Goal: Information Seeking & Learning: Learn about a topic

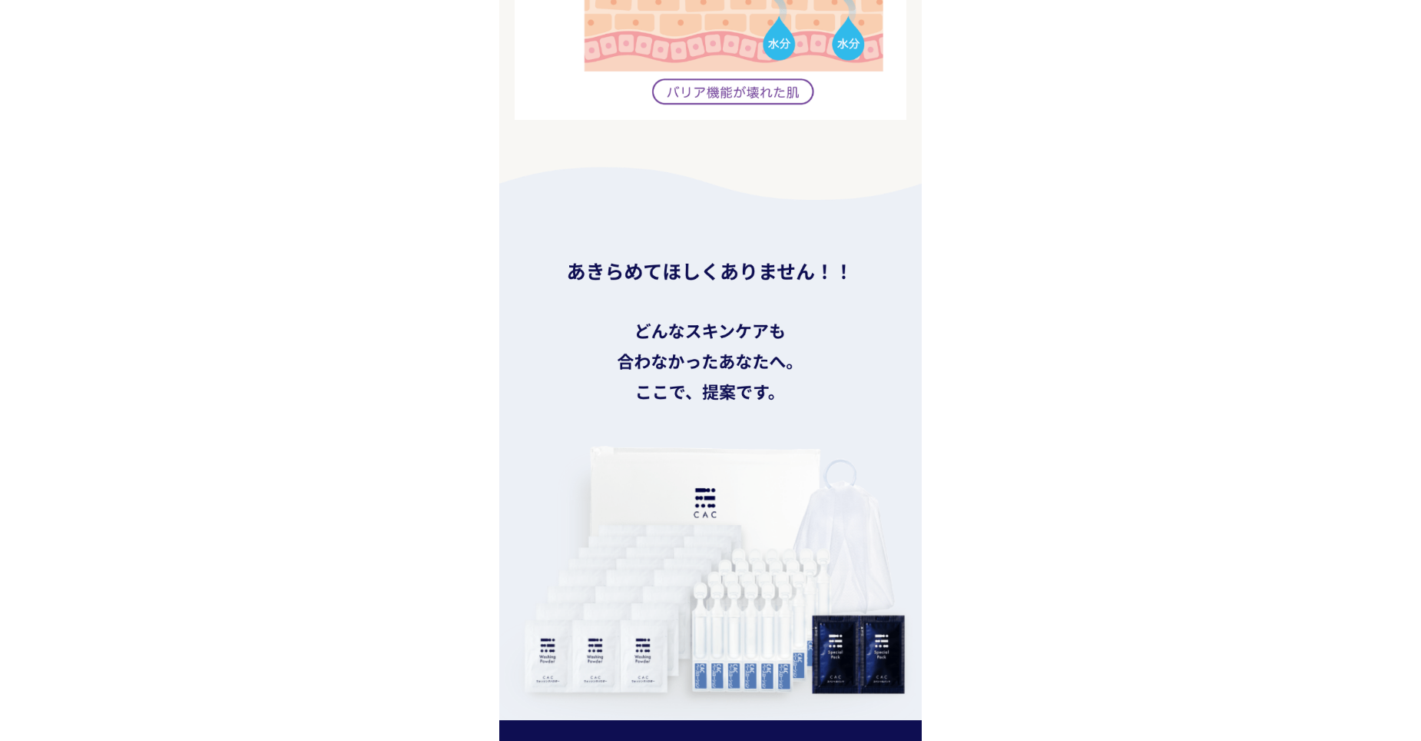
scroll to position [2612, 0]
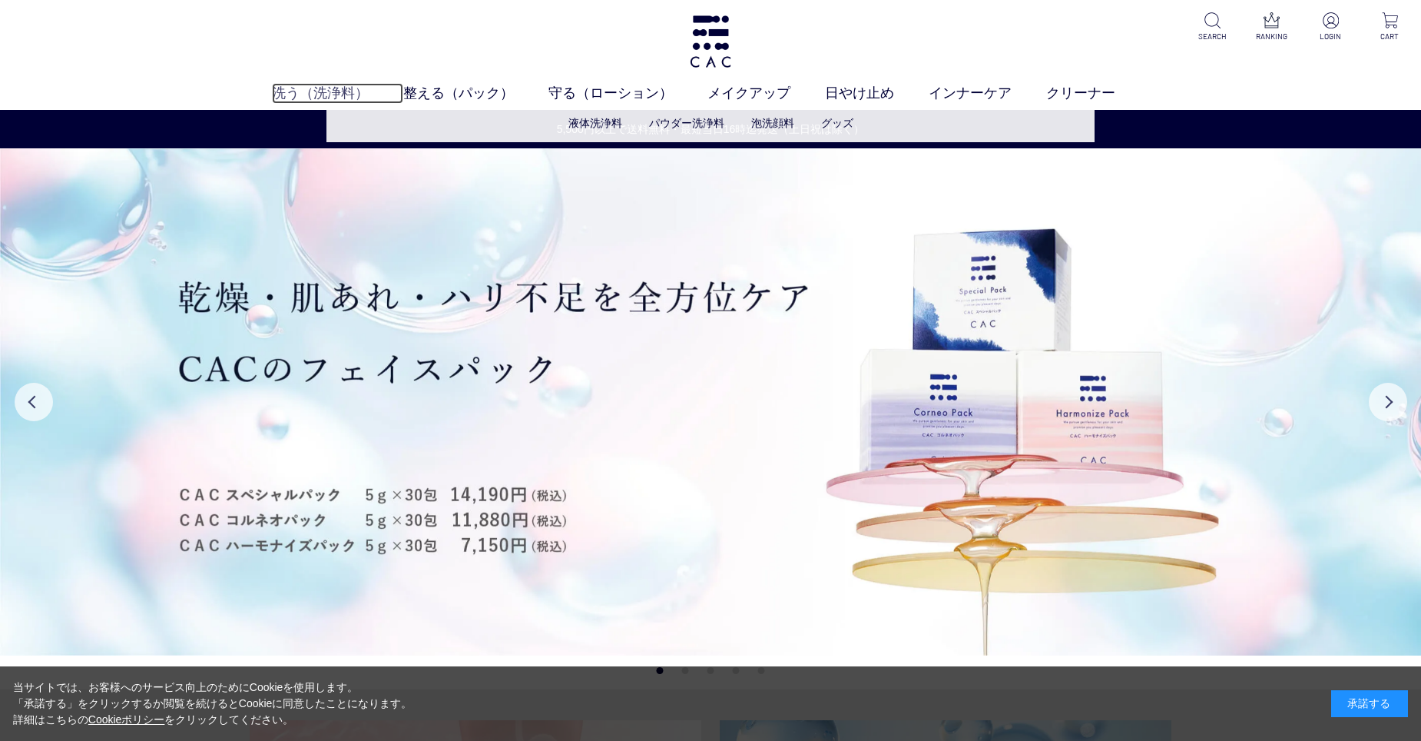
click at [343, 93] on link "洗う（洗浄料）" at bounding box center [337, 93] width 131 height 21
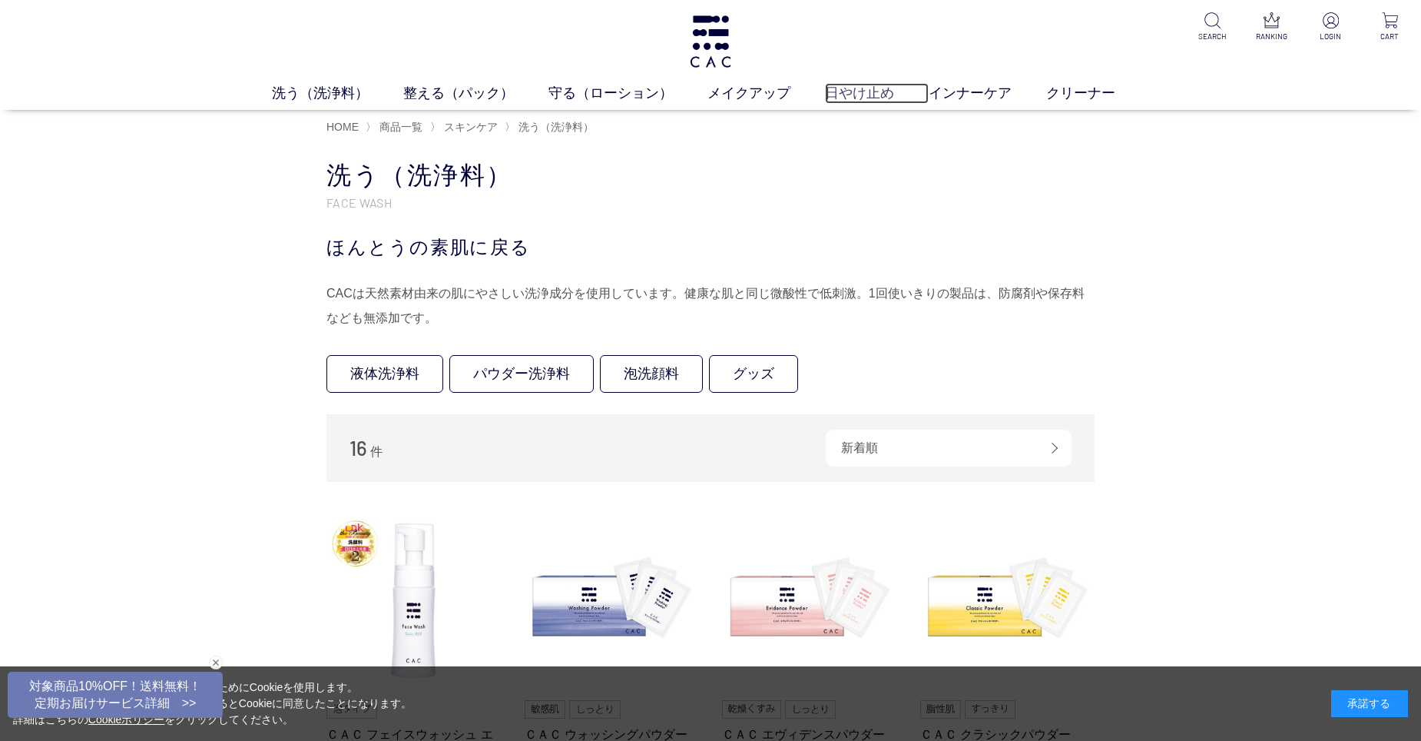
click at [906, 84] on link "日やけ止め" at bounding box center [877, 93] width 104 height 21
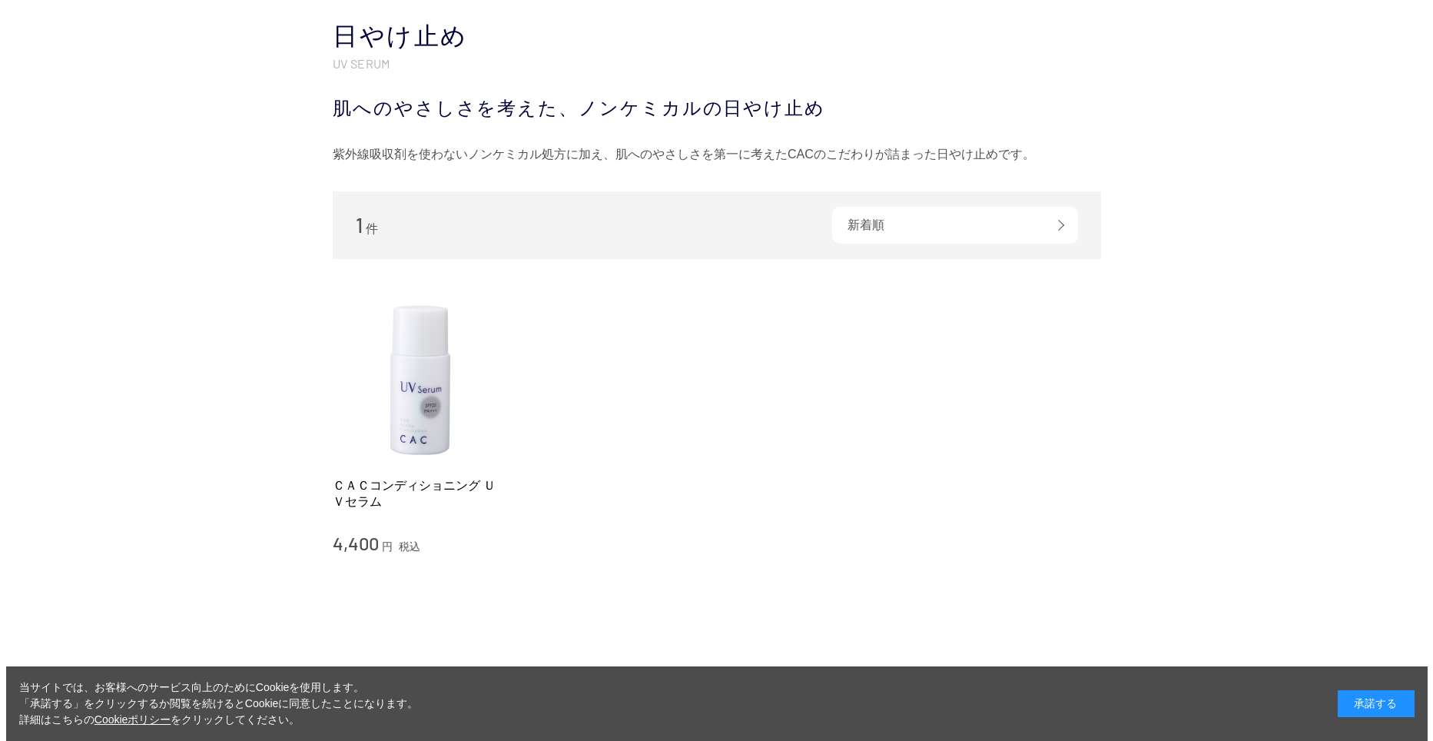
scroll to position [154, 0]
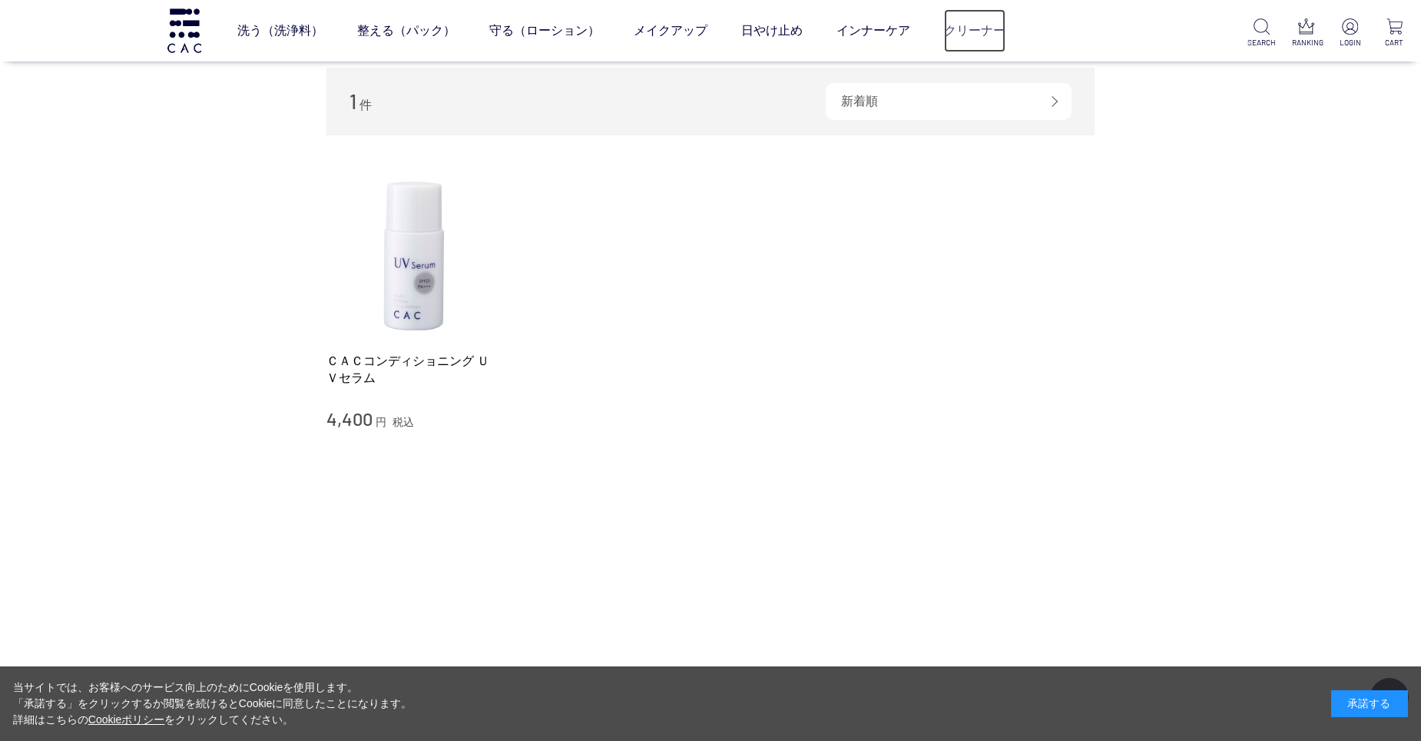
click at [967, 27] on link "クリーナー" at bounding box center [974, 30] width 61 height 43
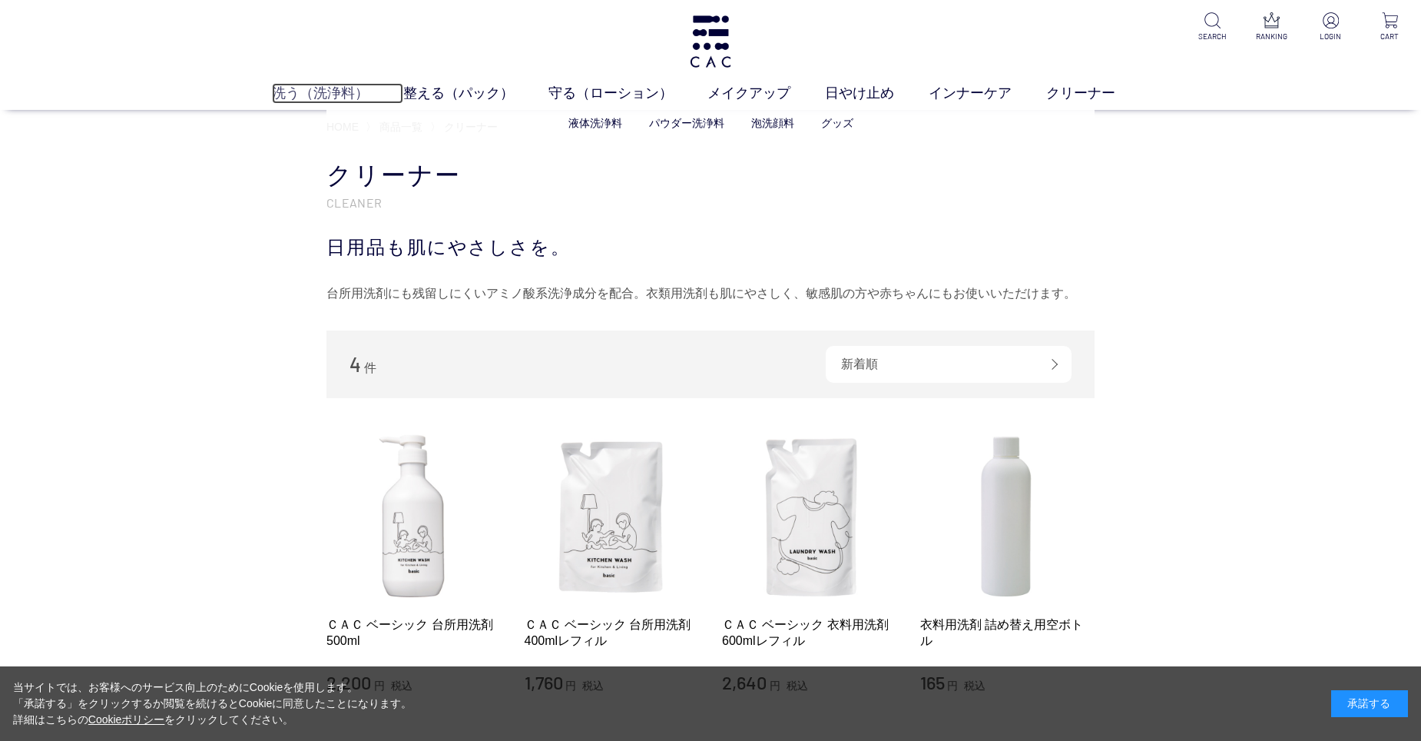
click at [293, 95] on link "洗う（洗浄料）" at bounding box center [337, 93] width 131 height 21
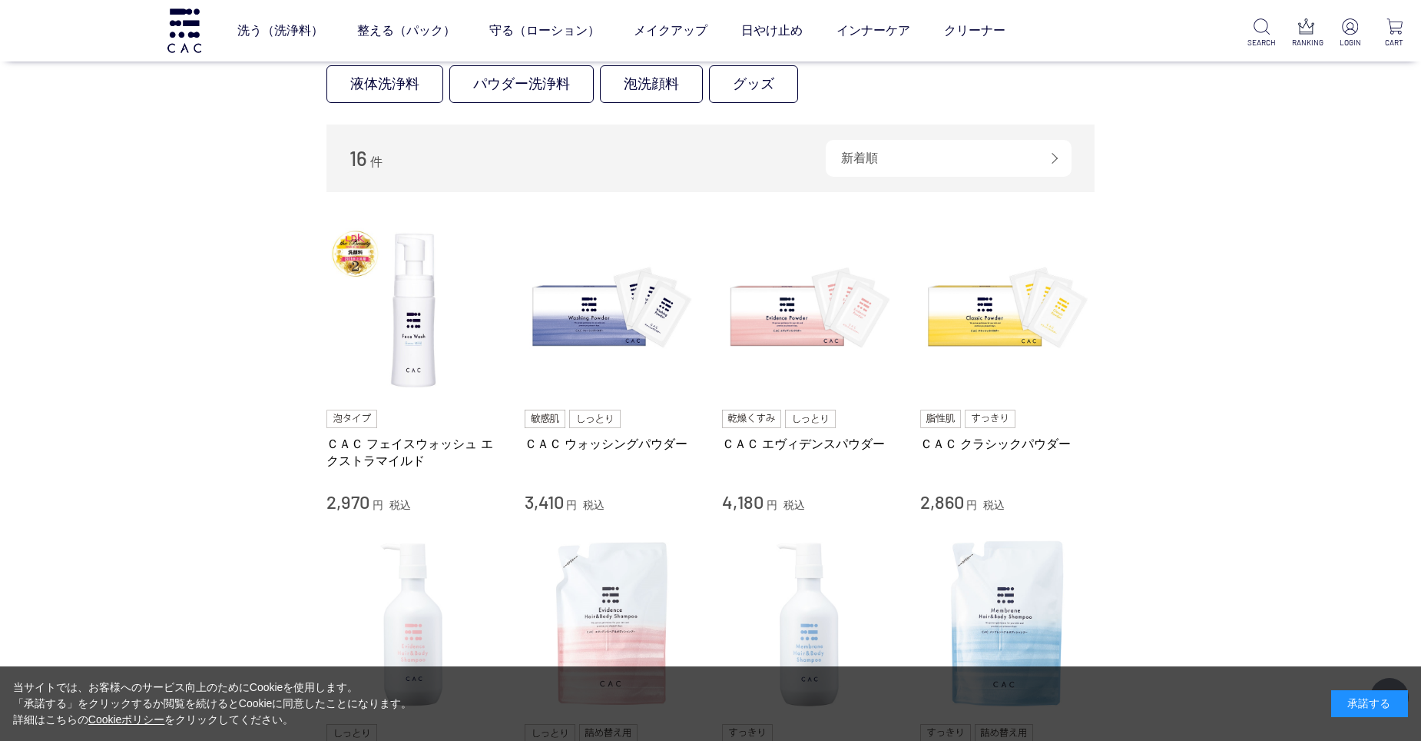
scroll to position [154, 0]
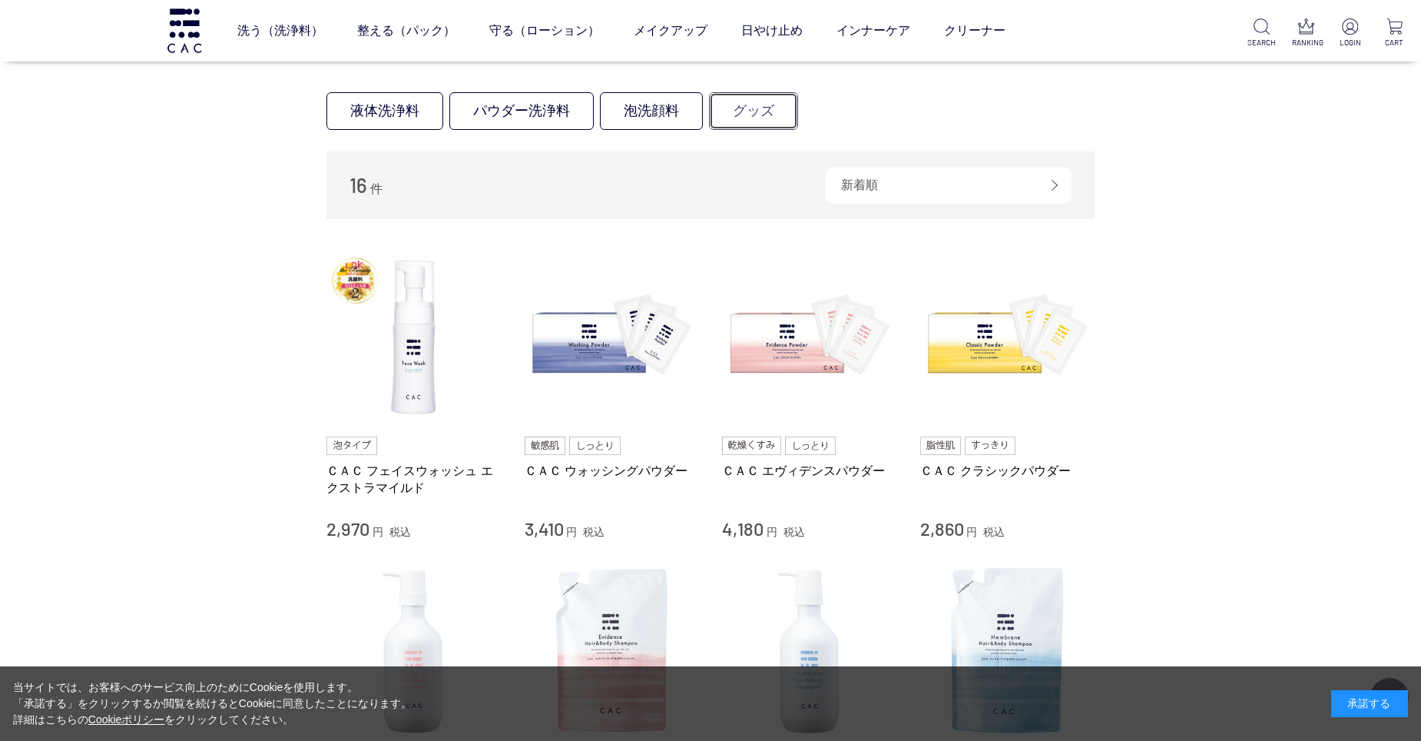
click at [751, 97] on link "グッズ" at bounding box center [753, 111] width 89 height 38
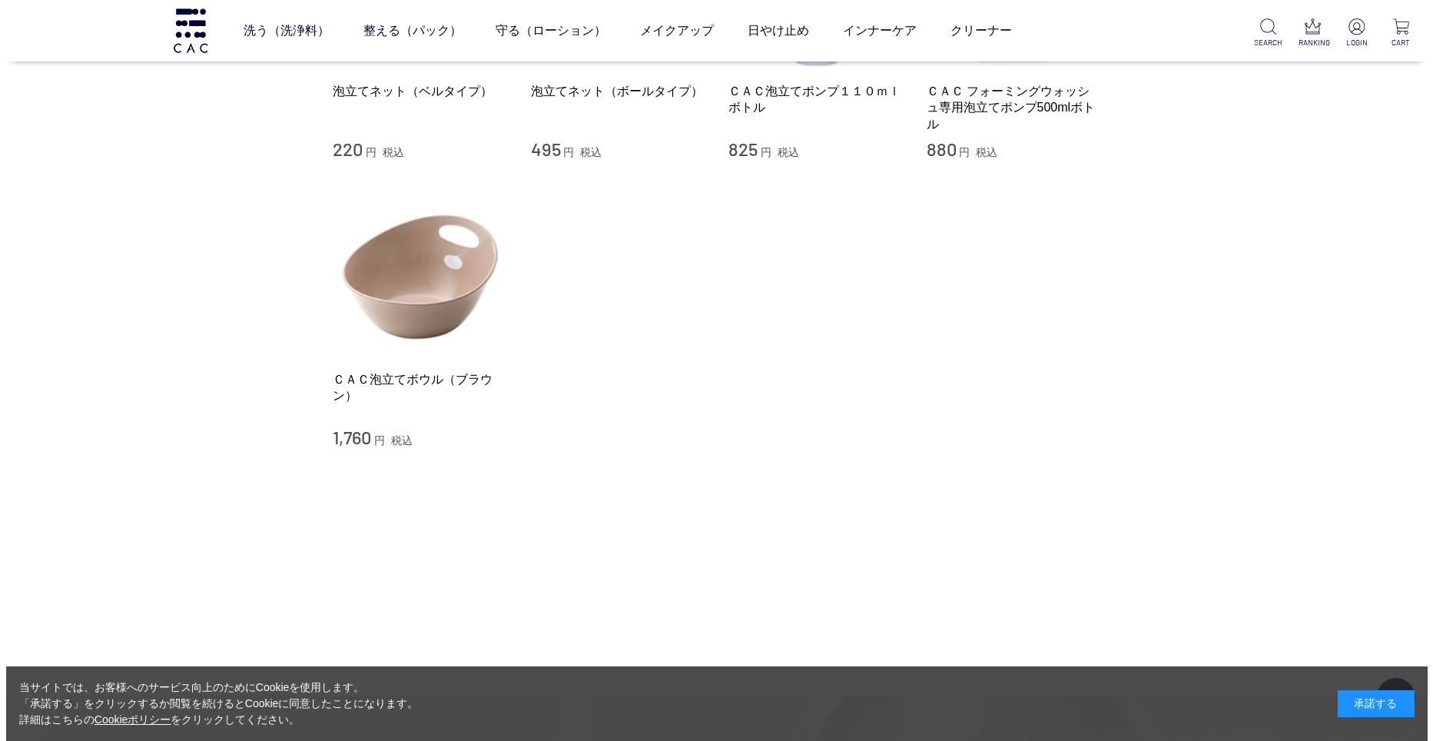
scroll to position [77, 0]
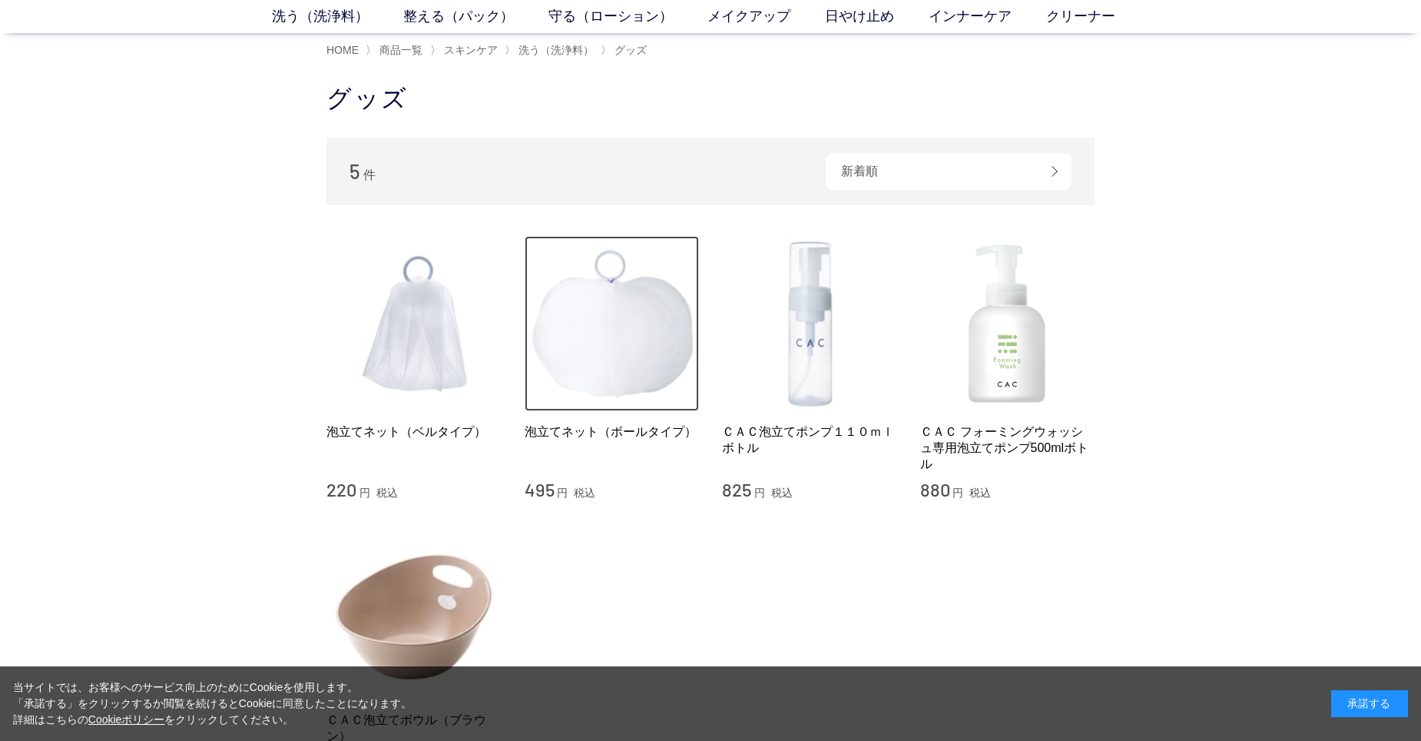
click at [640, 347] on img at bounding box center [612, 323] width 175 height 175
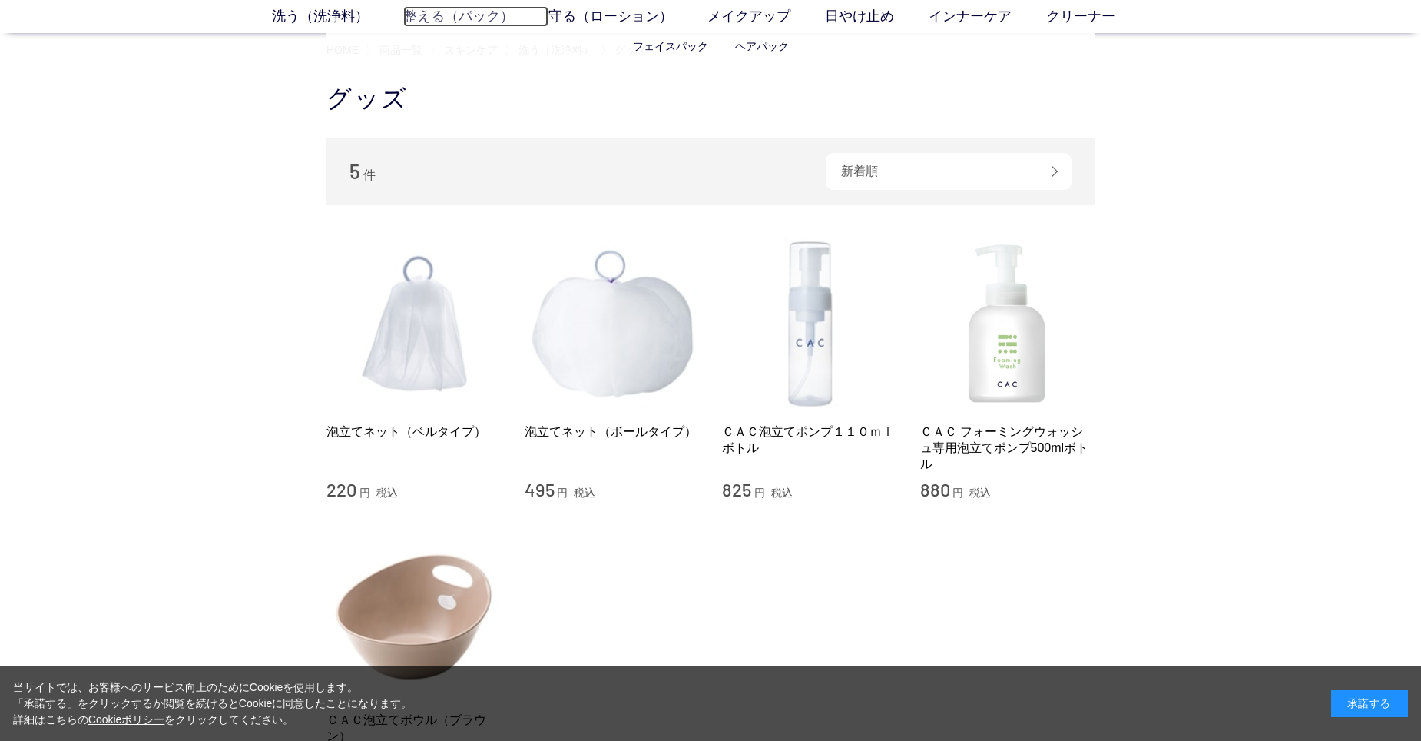
click at [404, 18] on link "整える（パック）" at bounding box center [475, 16] width 145 height 21
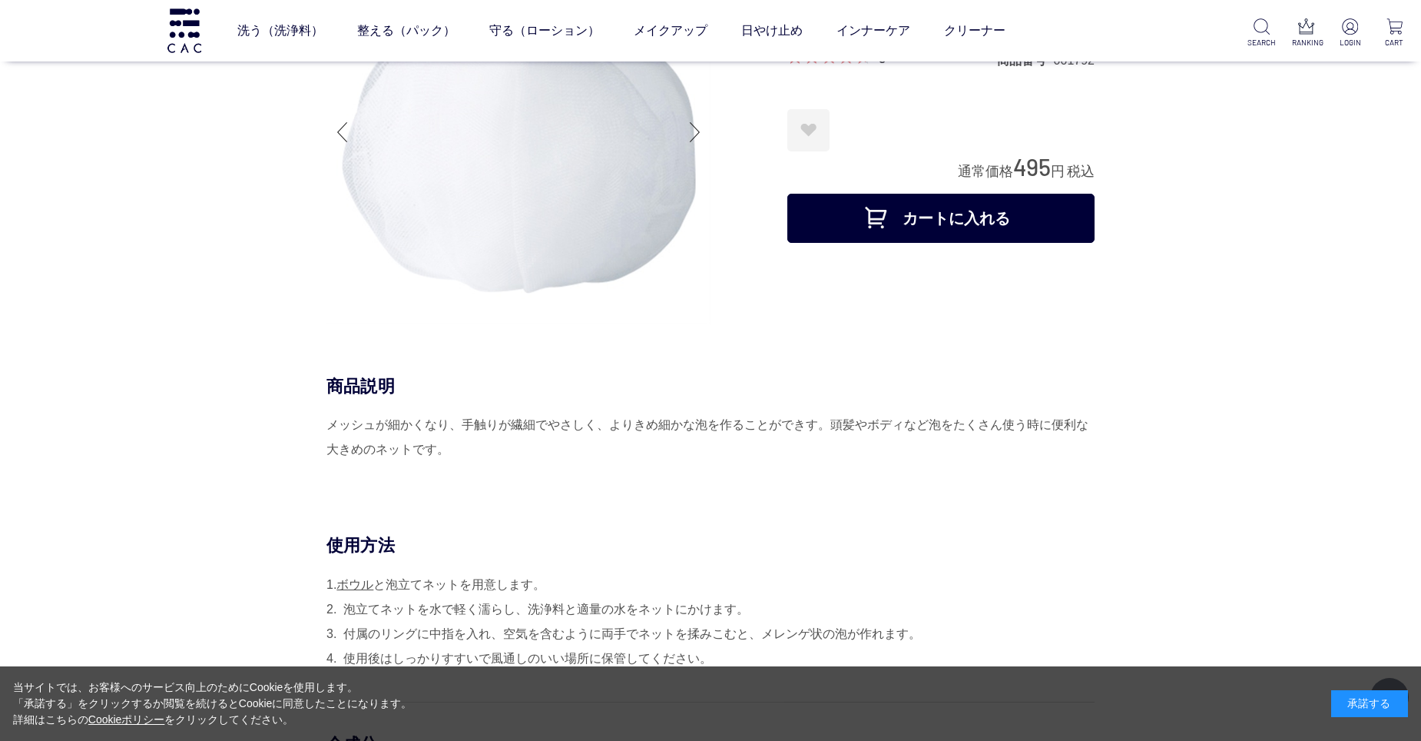
scroll to position [154, 0]
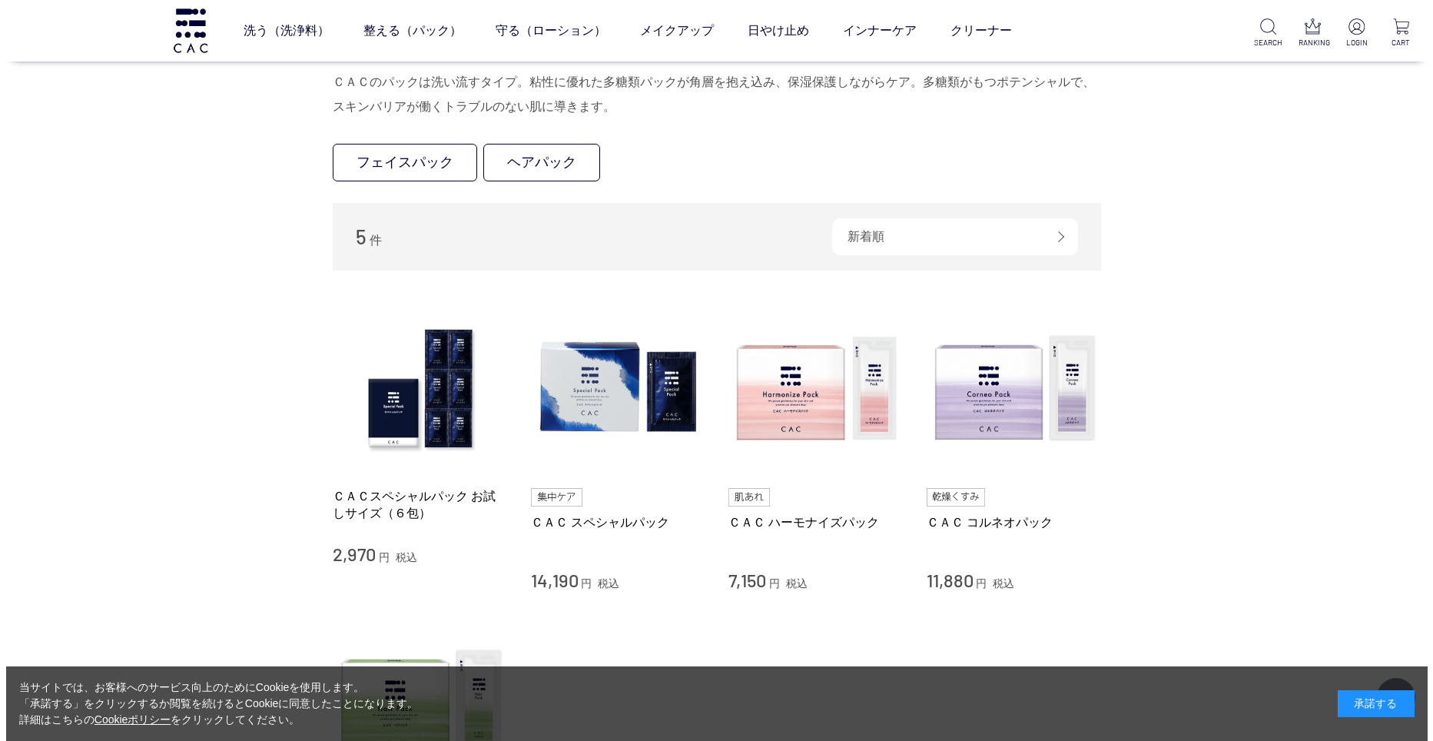
scroll to position [77, 0]
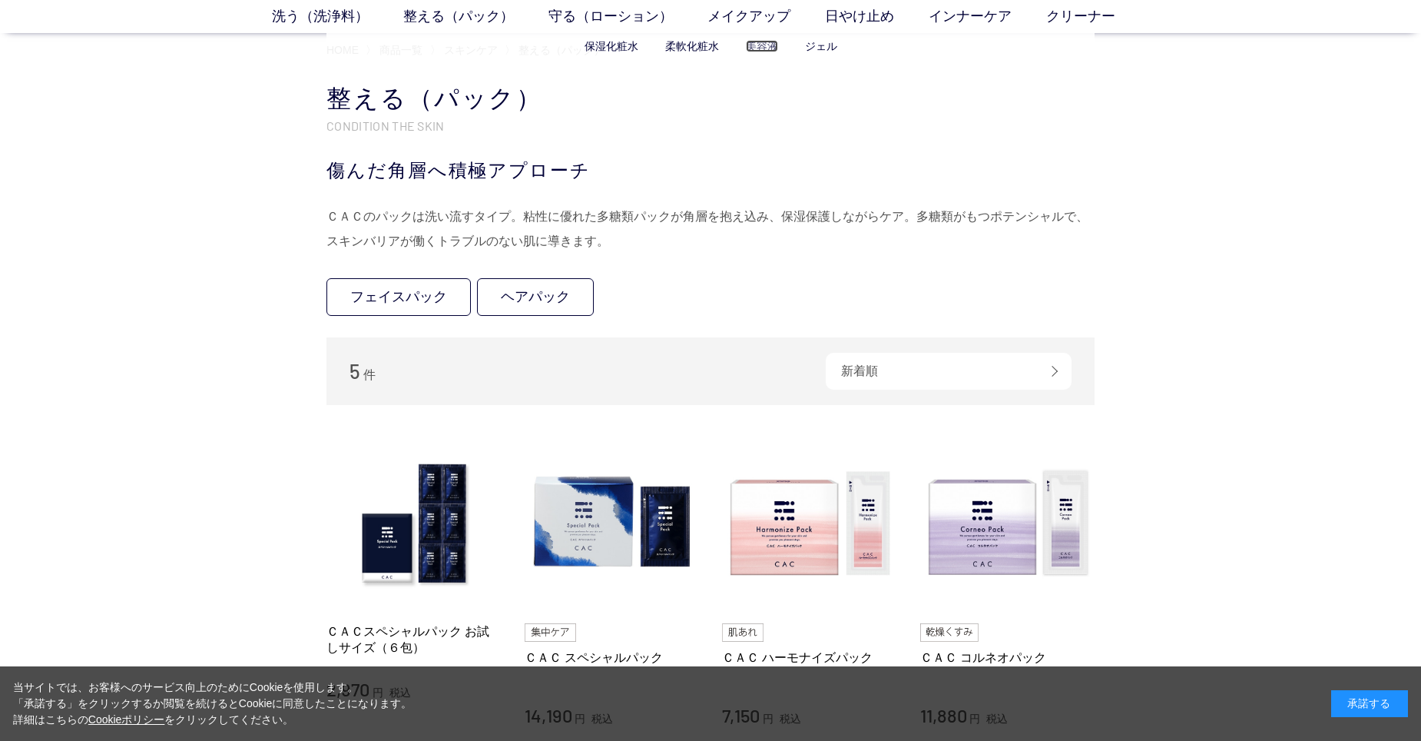
click at [773, 46] on link "美容液" at bounding box center [762, 46] width 32 height 12
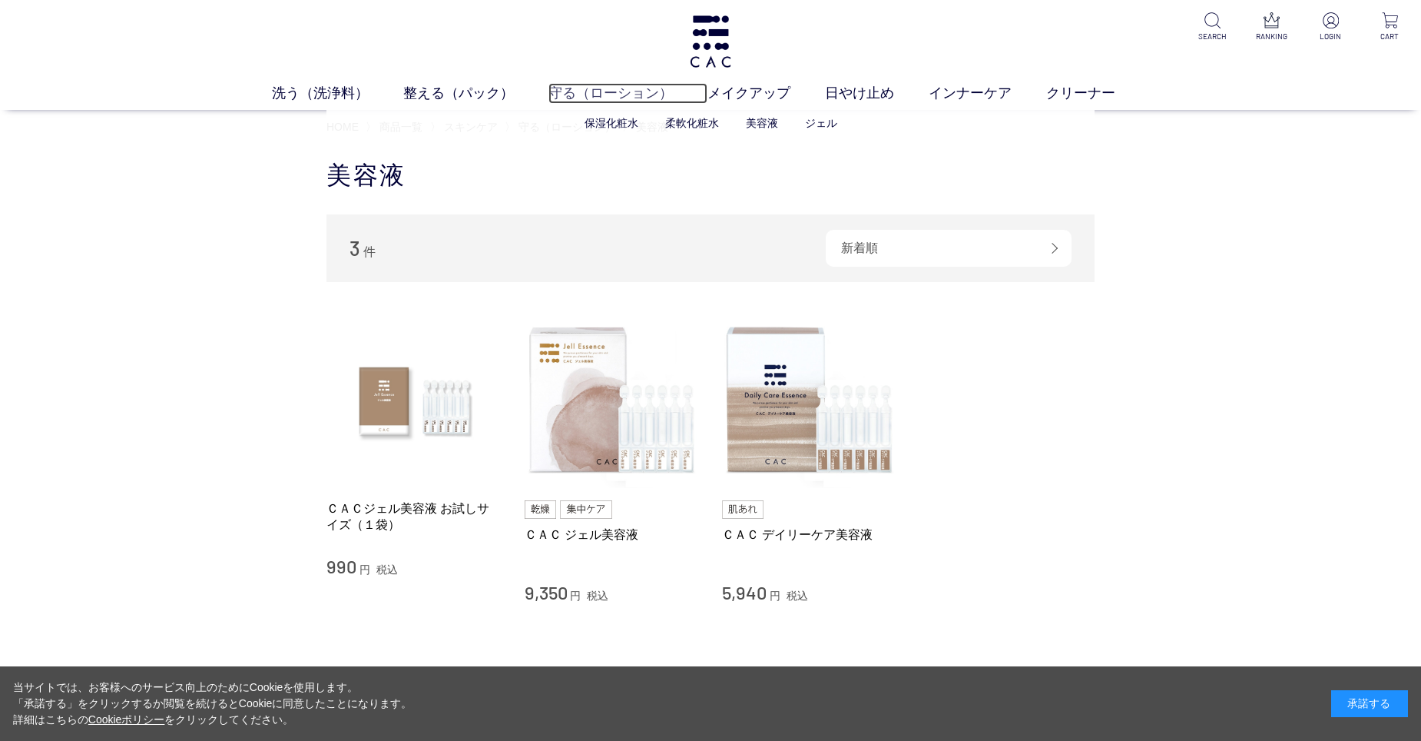
click at [603, 85] on link "守る（ローション）" at bounding box center [628, 93] width 159 height 21
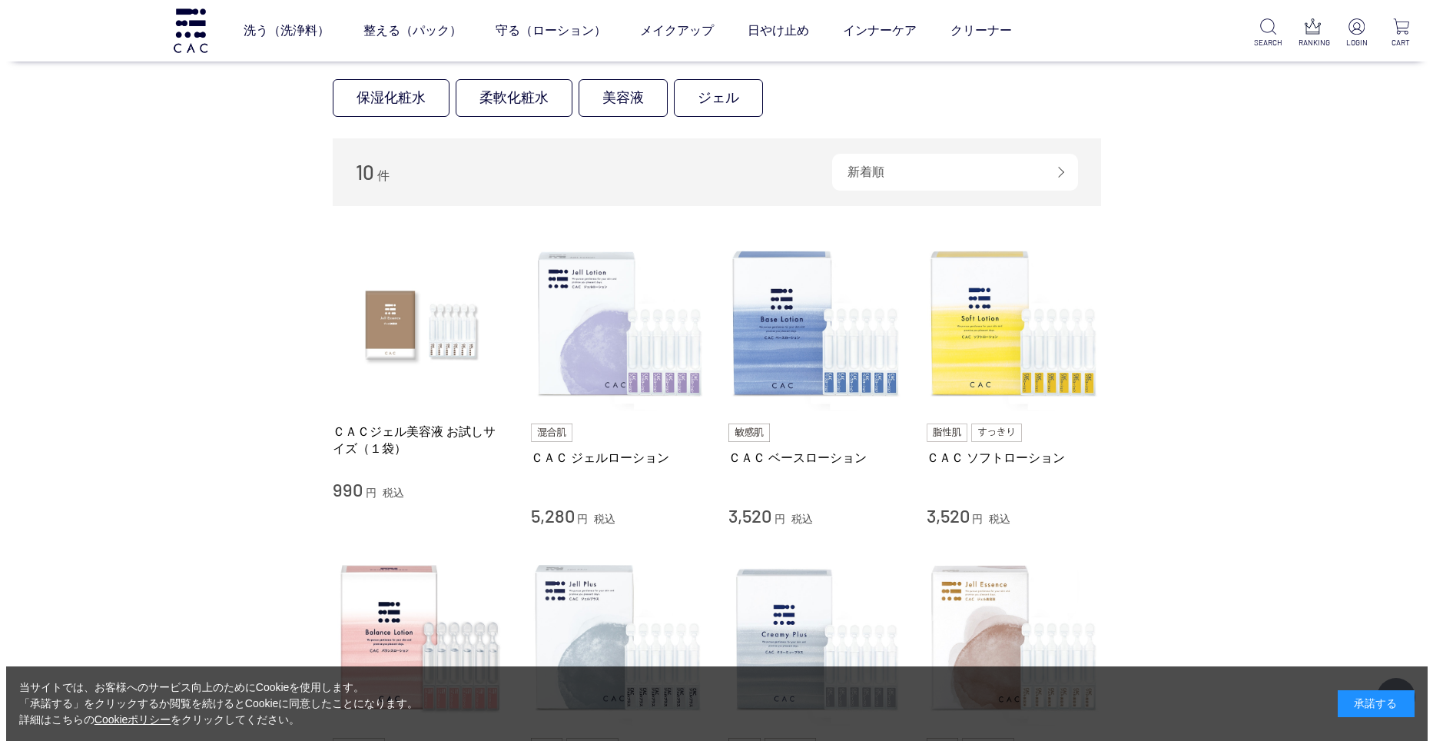
scroll to position [230, 0]
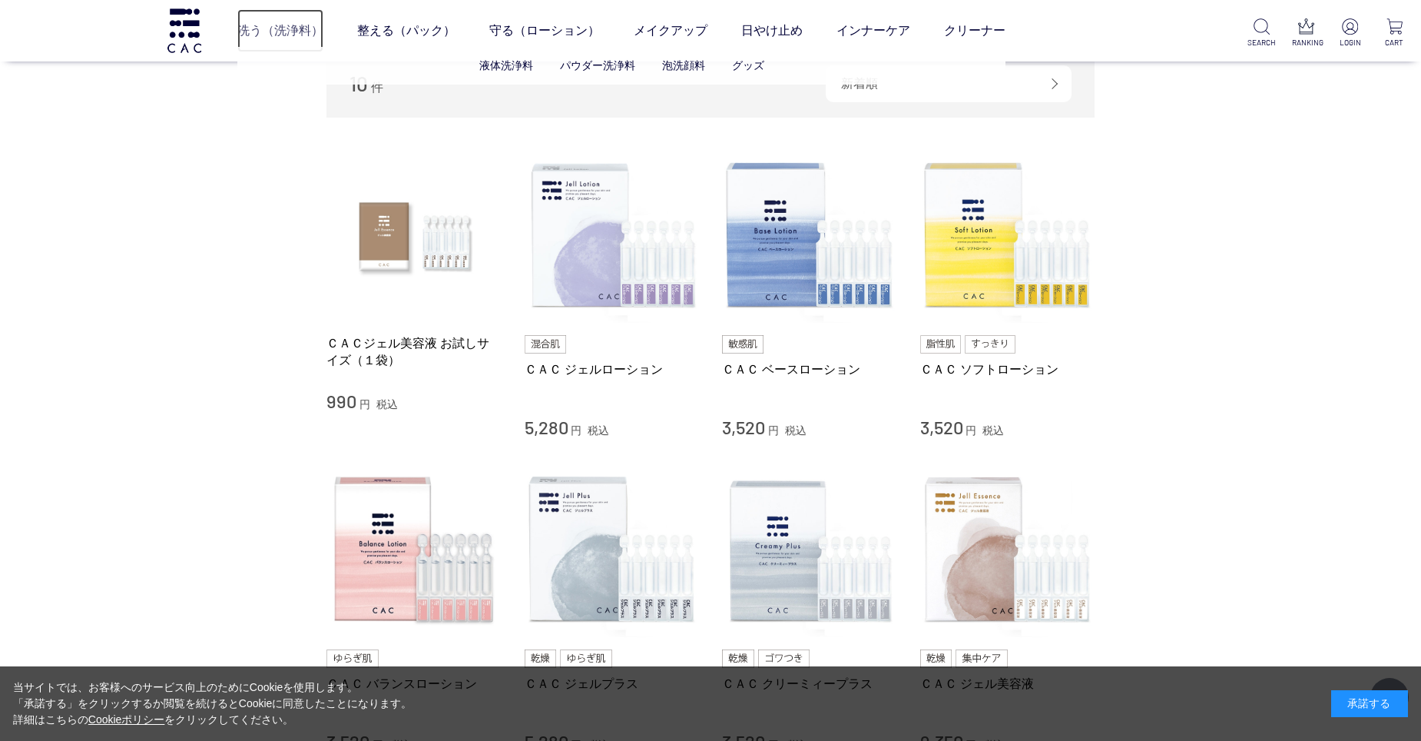
click at [291, 28] on link "洗う（洗浄料）" at bounding box center [280, 30] width 86 height 43
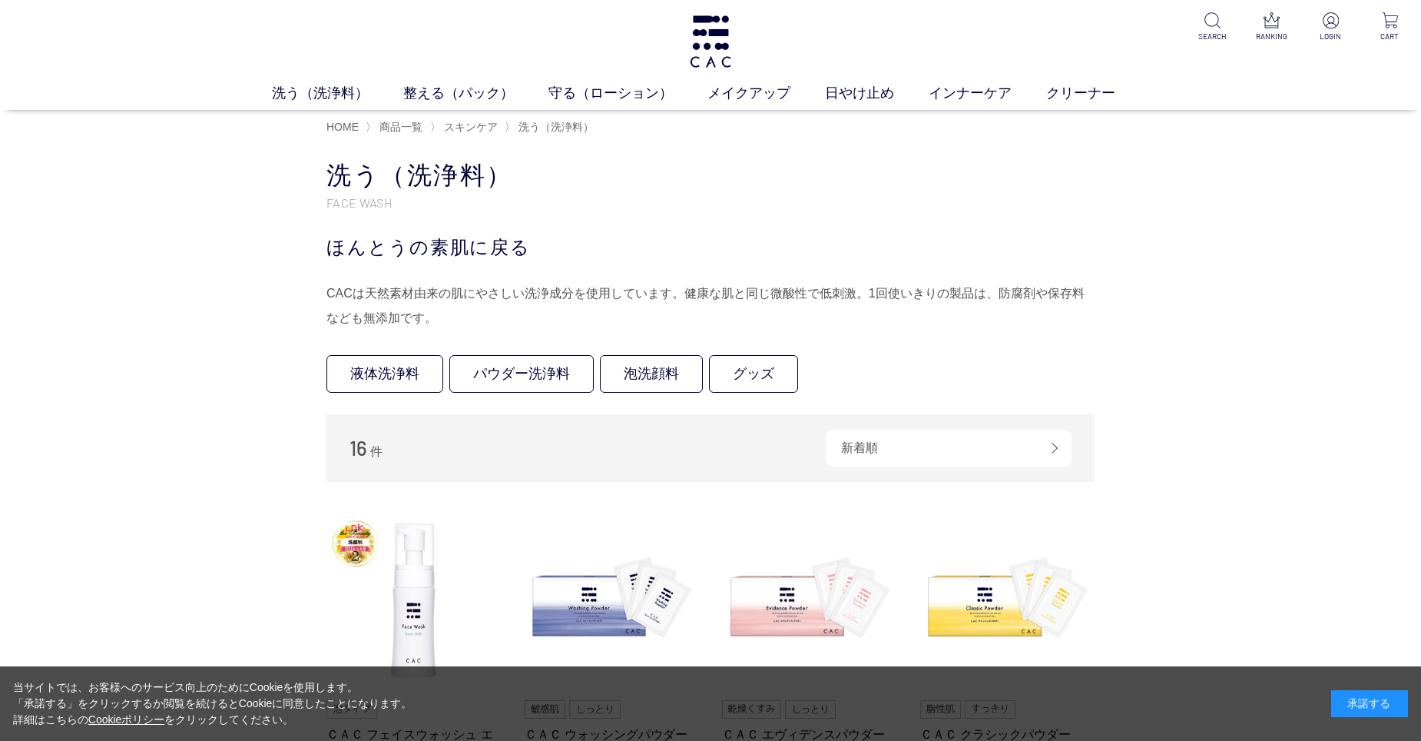
scroll to position [230, 0]
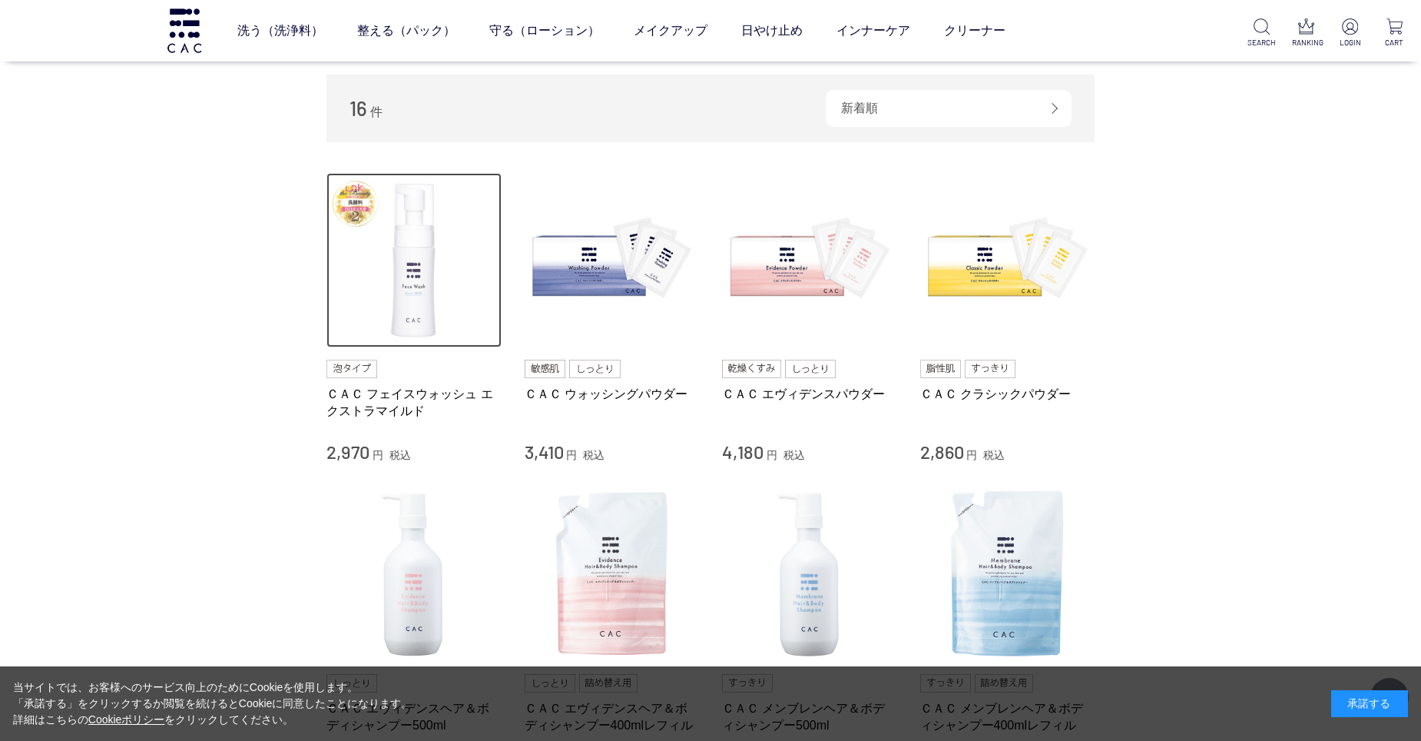
click at [423, 322] on img at bounding box center [414, 260] width 175 height 175
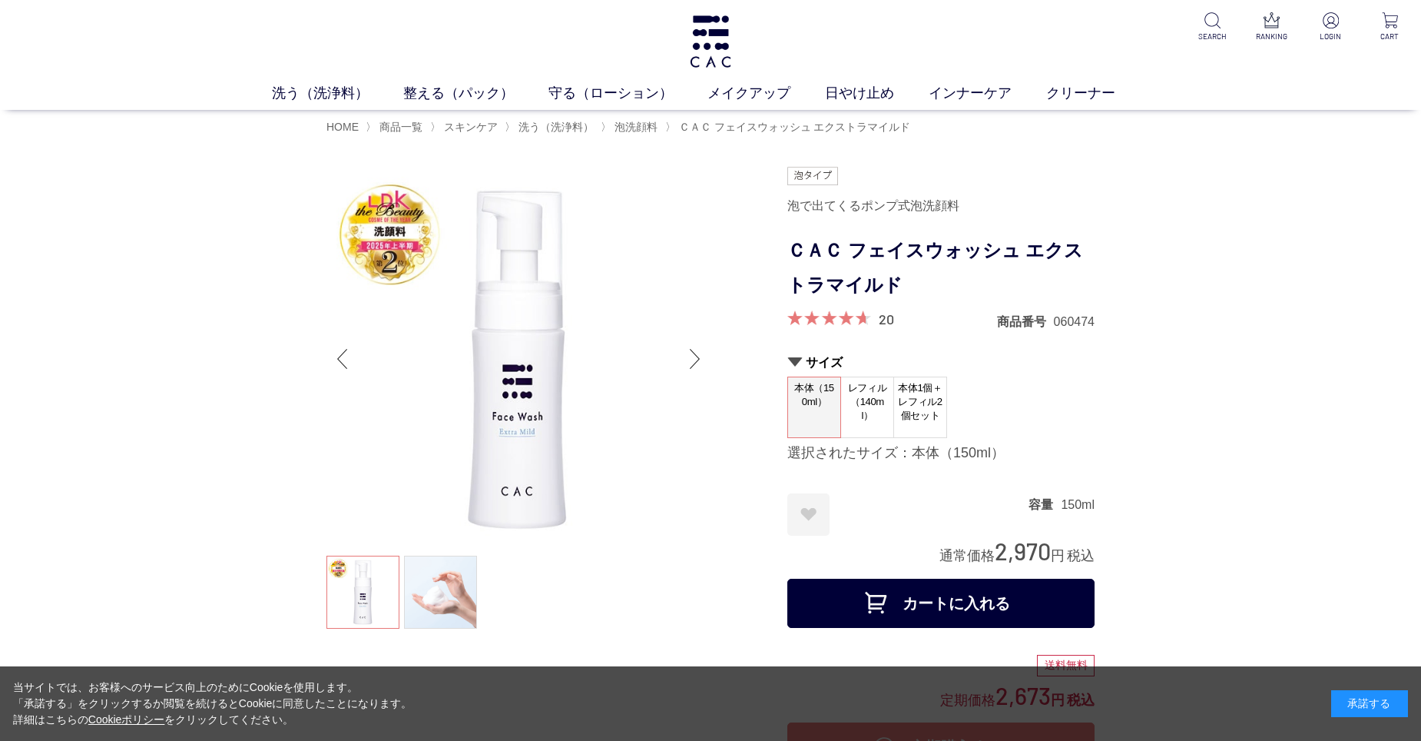
click at [872, 395] on span "レフィル（140ml）" at bounding box center [867, 401] width 52 height 48
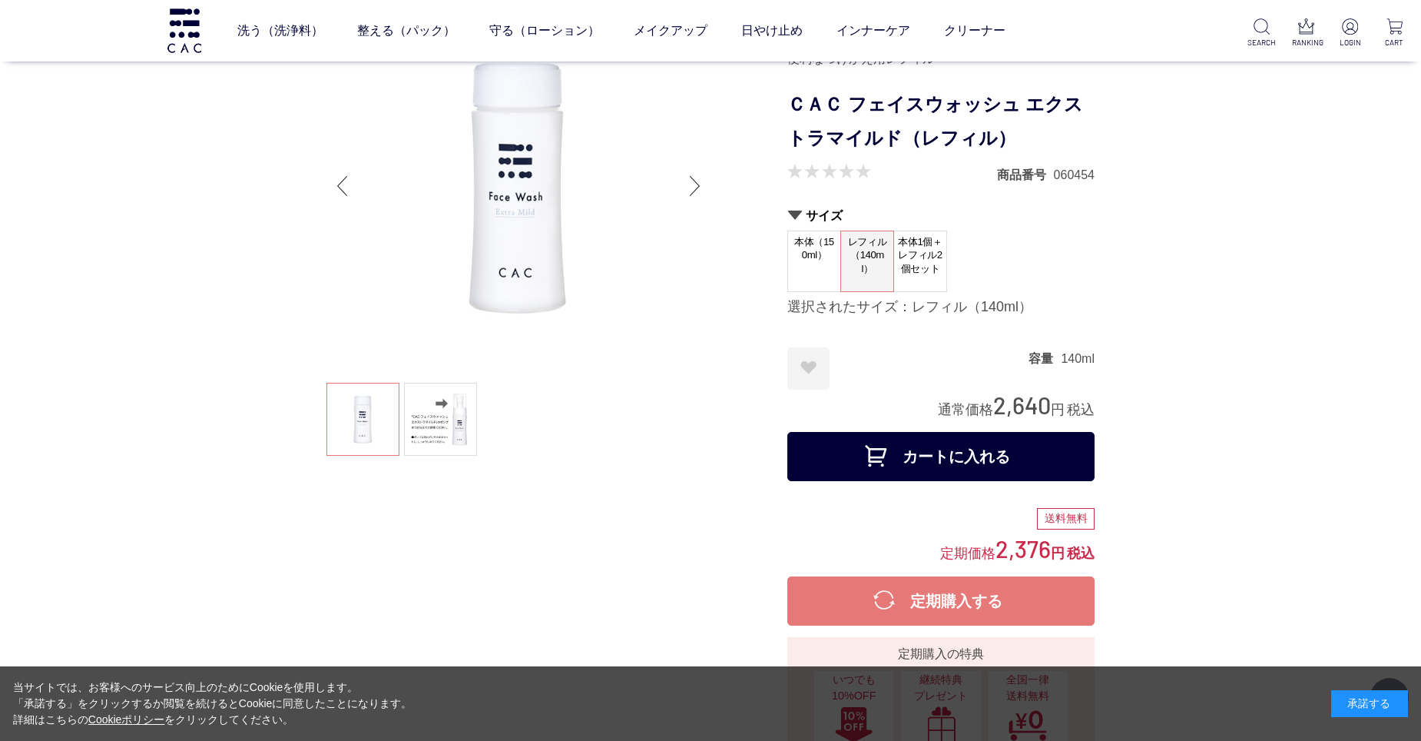
scroll to position [154, 0]
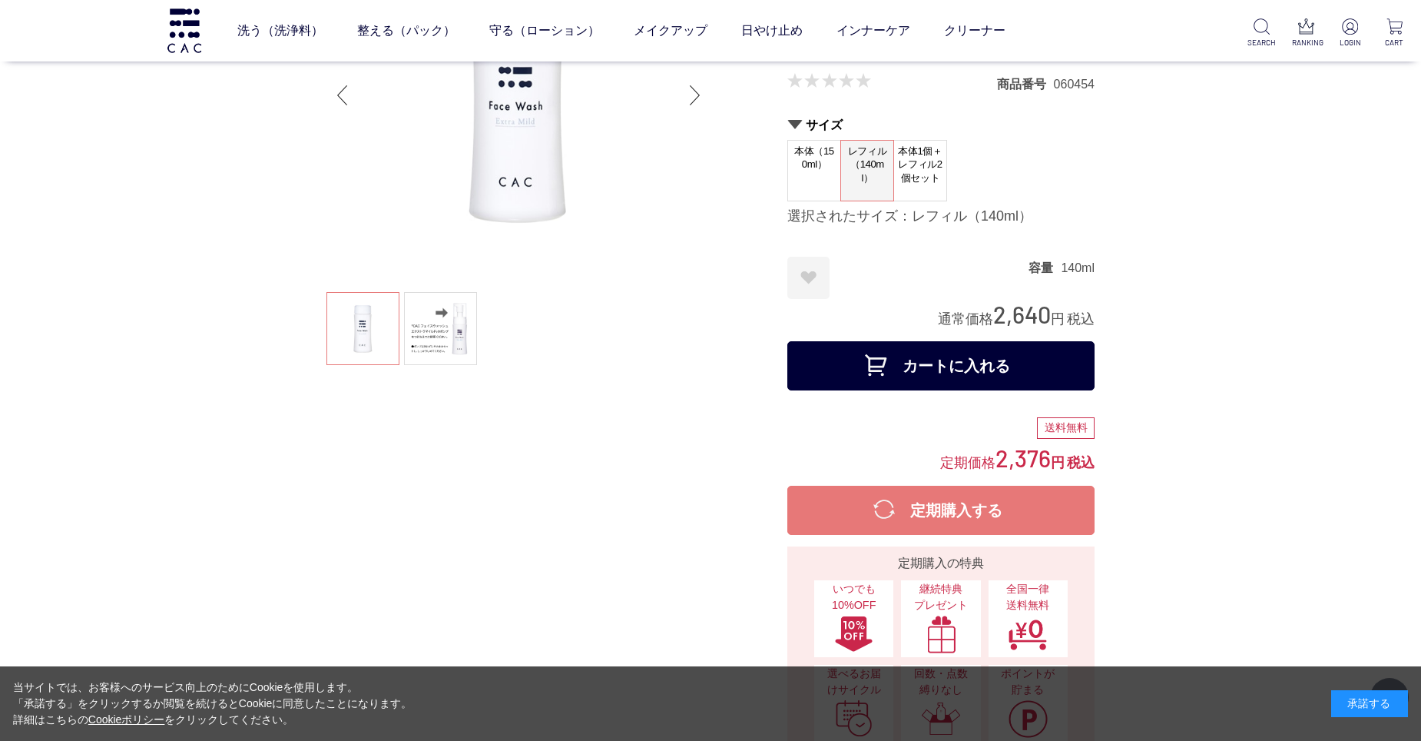
click at [811, 170] on span "本体（150ml）" at bounding box center [814, 163] width 52 height 44
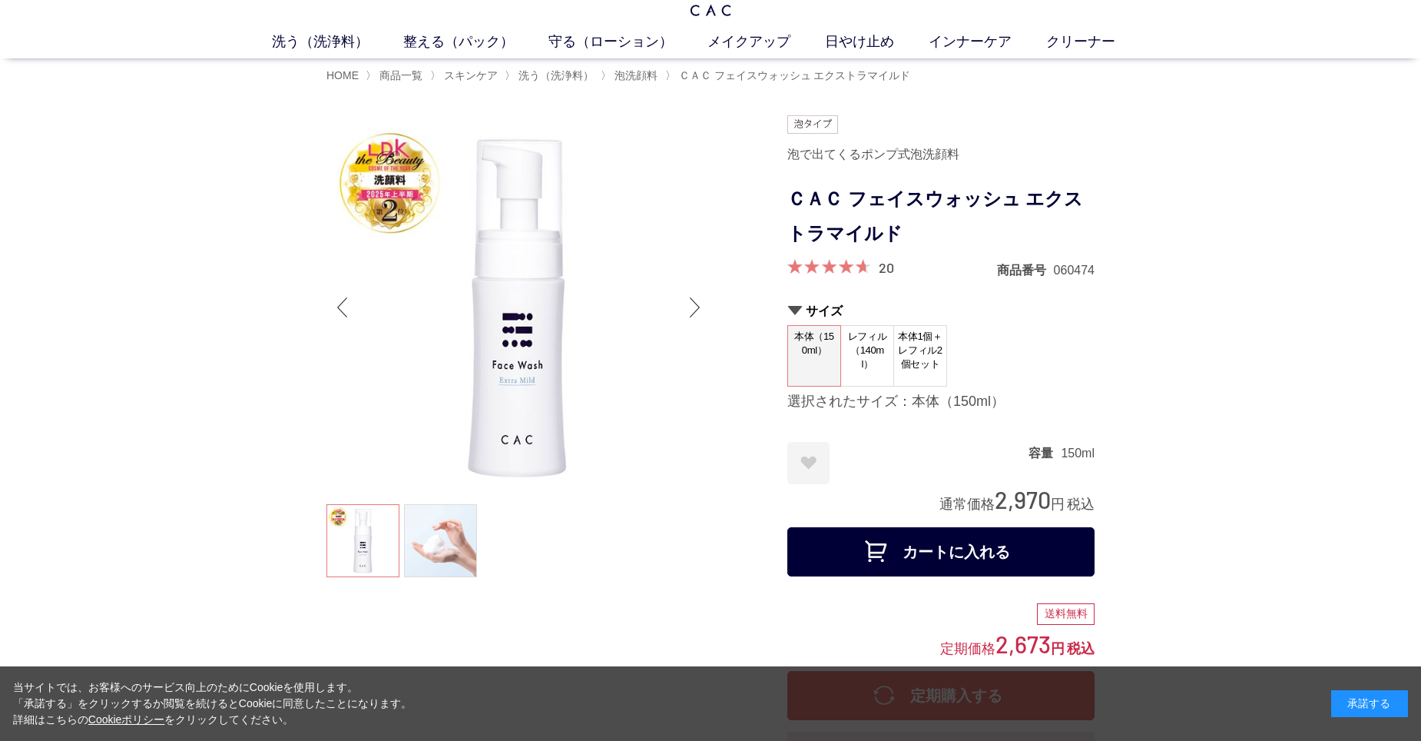
scroll to position [77, 0]
